Goal: Find specific page/section: Find specific page/section

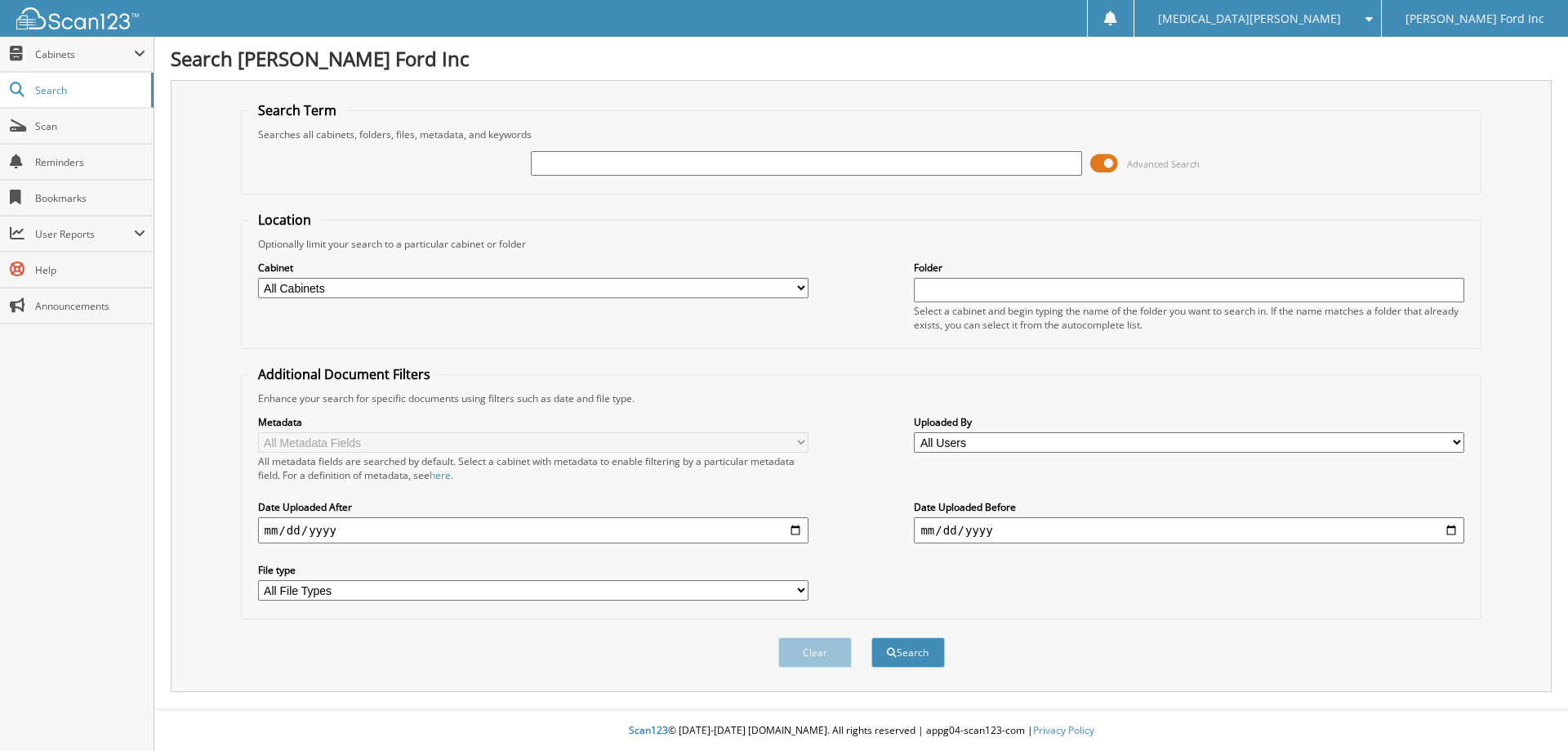
click at [554, 153] on input "text" at bounding box center [806, 163] width 551 height 25
type input "609640"
click at [871, 637] on button "Search" at bounding box center [907, 653] width 74 height 31
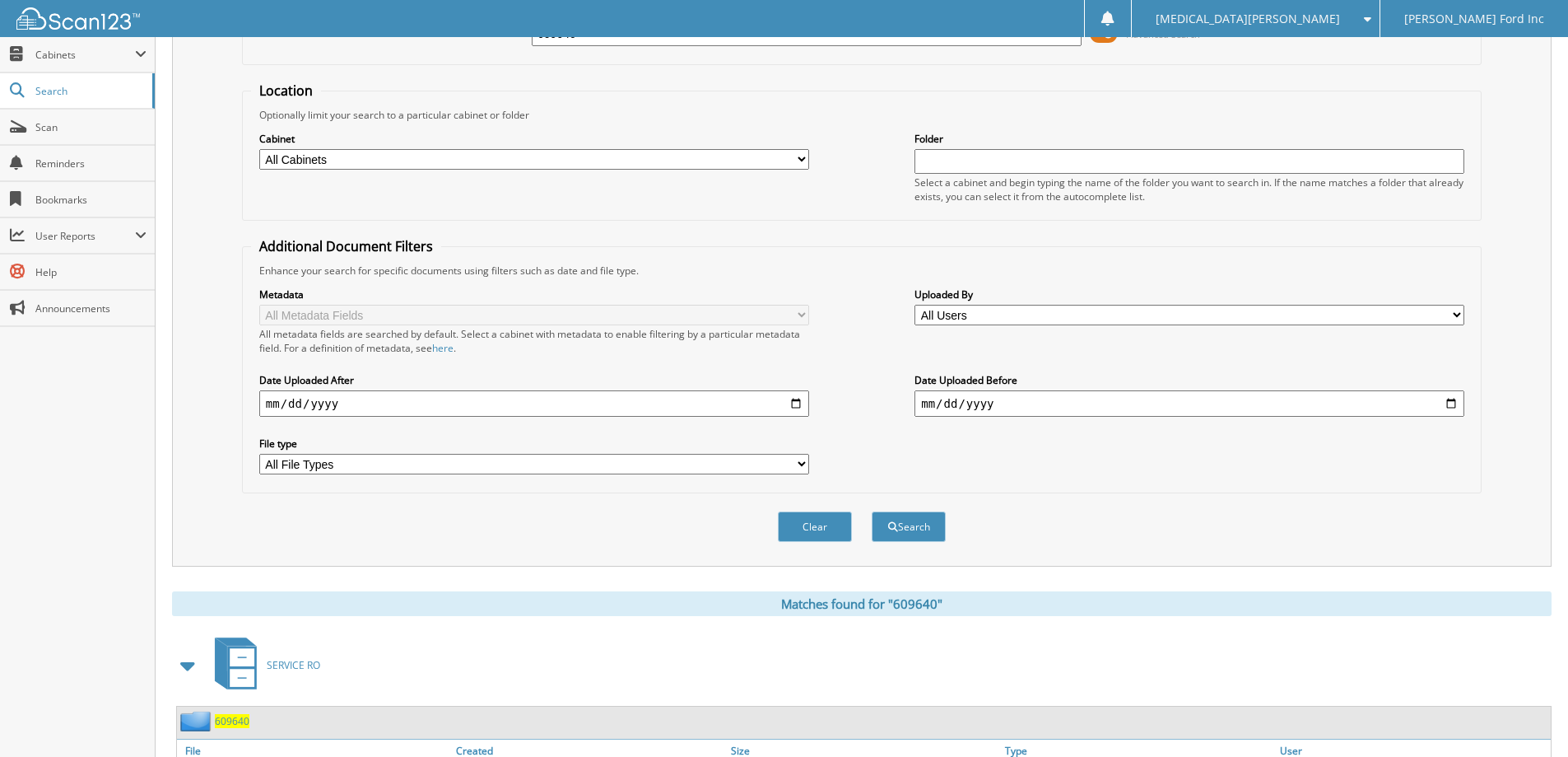
scroll to position [476, 0]
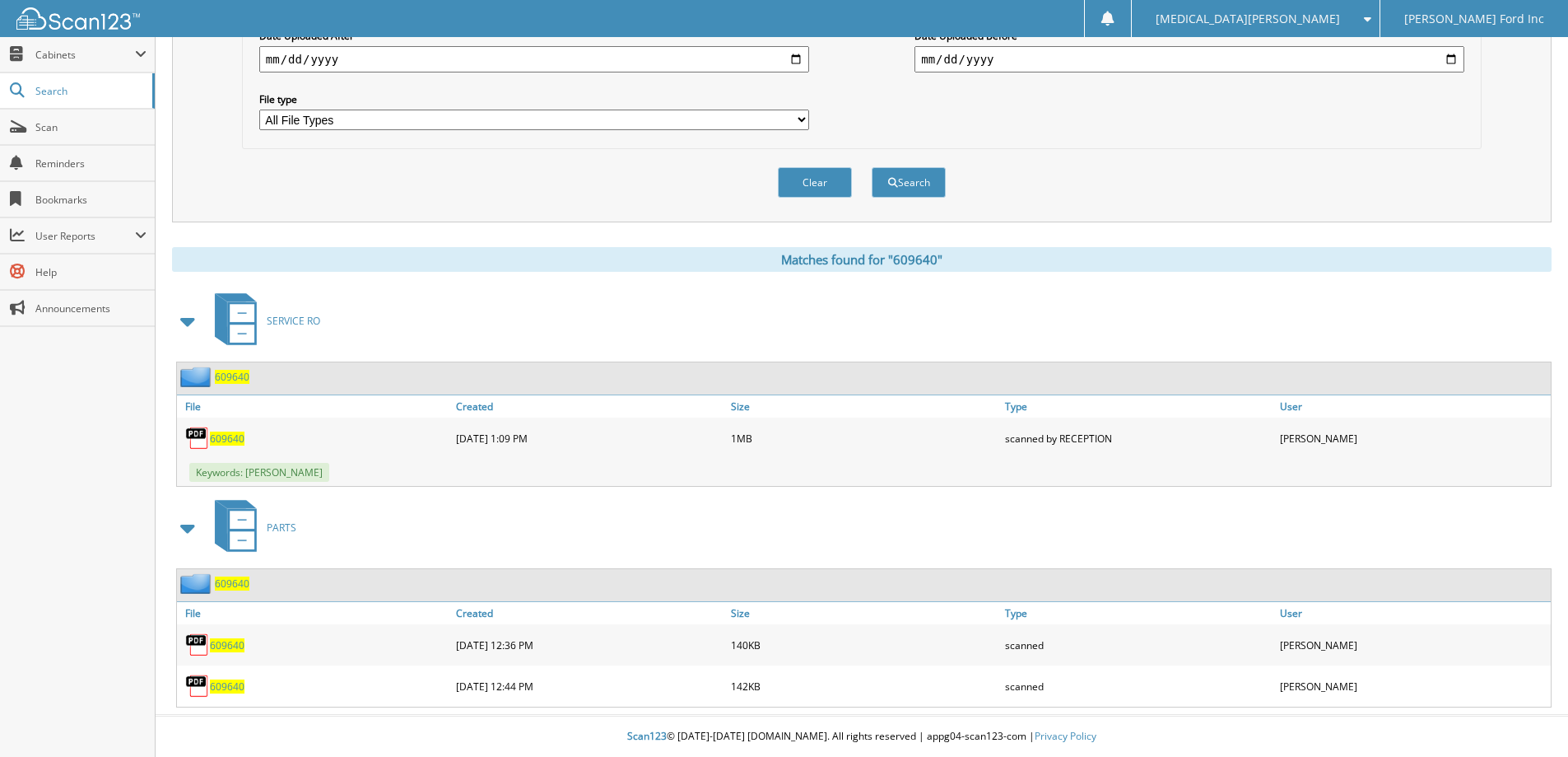
click at [236, 643] on span "609640" at bounding box center [227, 645] width 34 height 14
